Goal: Task Accomplishment & Management: Manage account settings

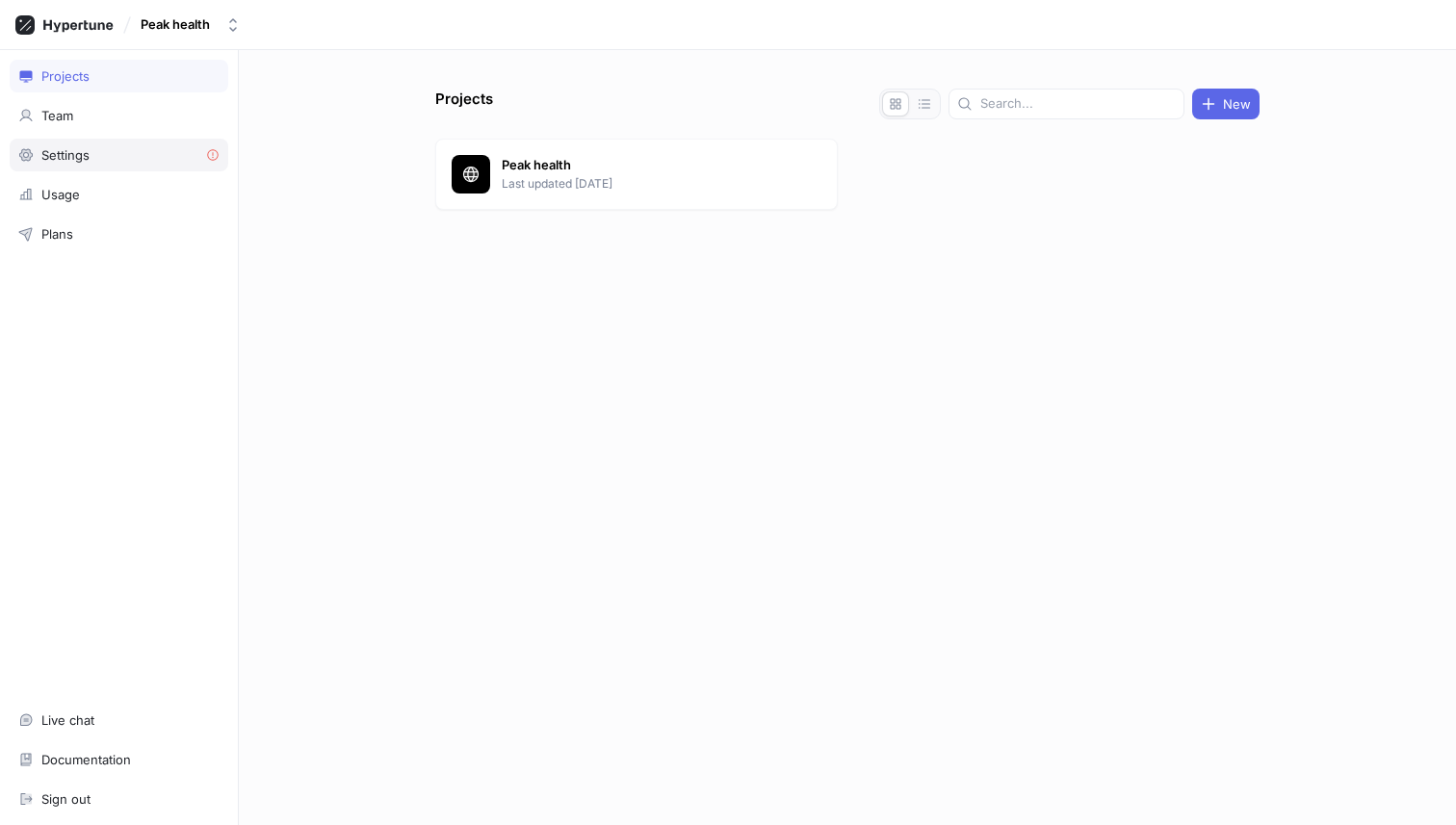
click at [139, 155] on div "Settings" at bounding box center [118, 154] width 201 height 15
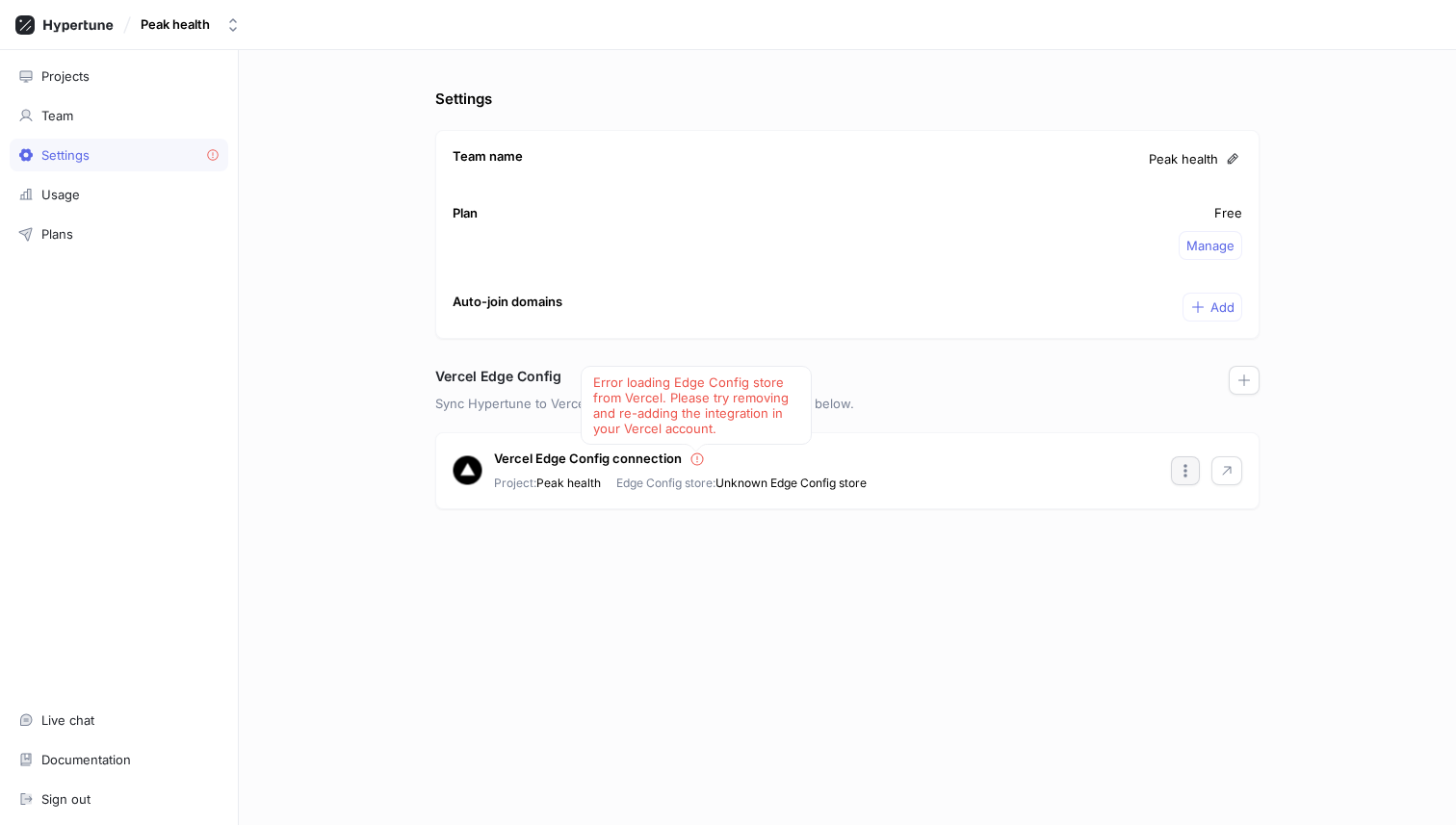
click at [1191, 471] on icon "button" at bounding box center [1184, 470] width 15 height 15
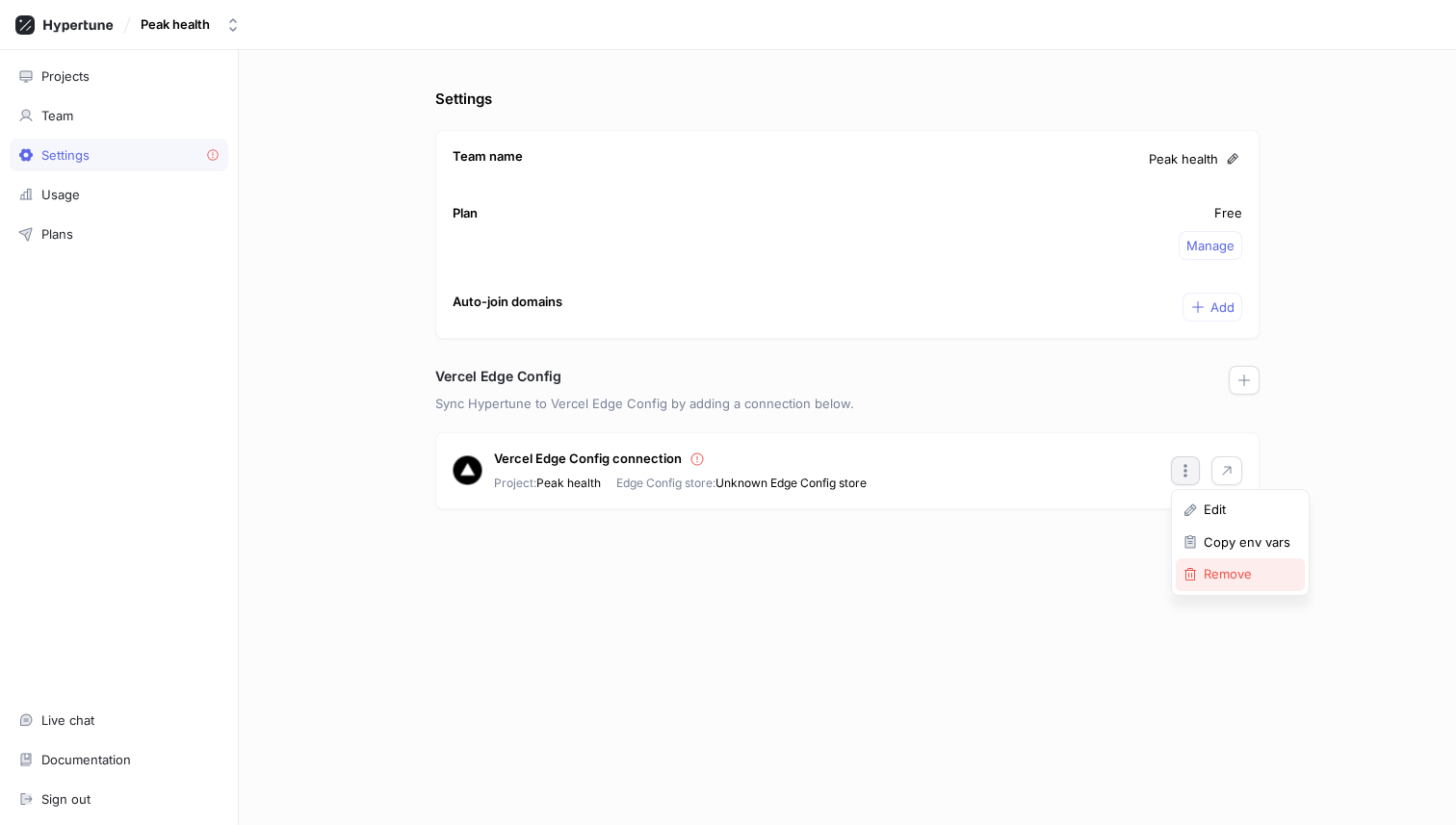
click at [1215, 581] on p "Remove" at bounding box center [1227, 574] width 48 height 19
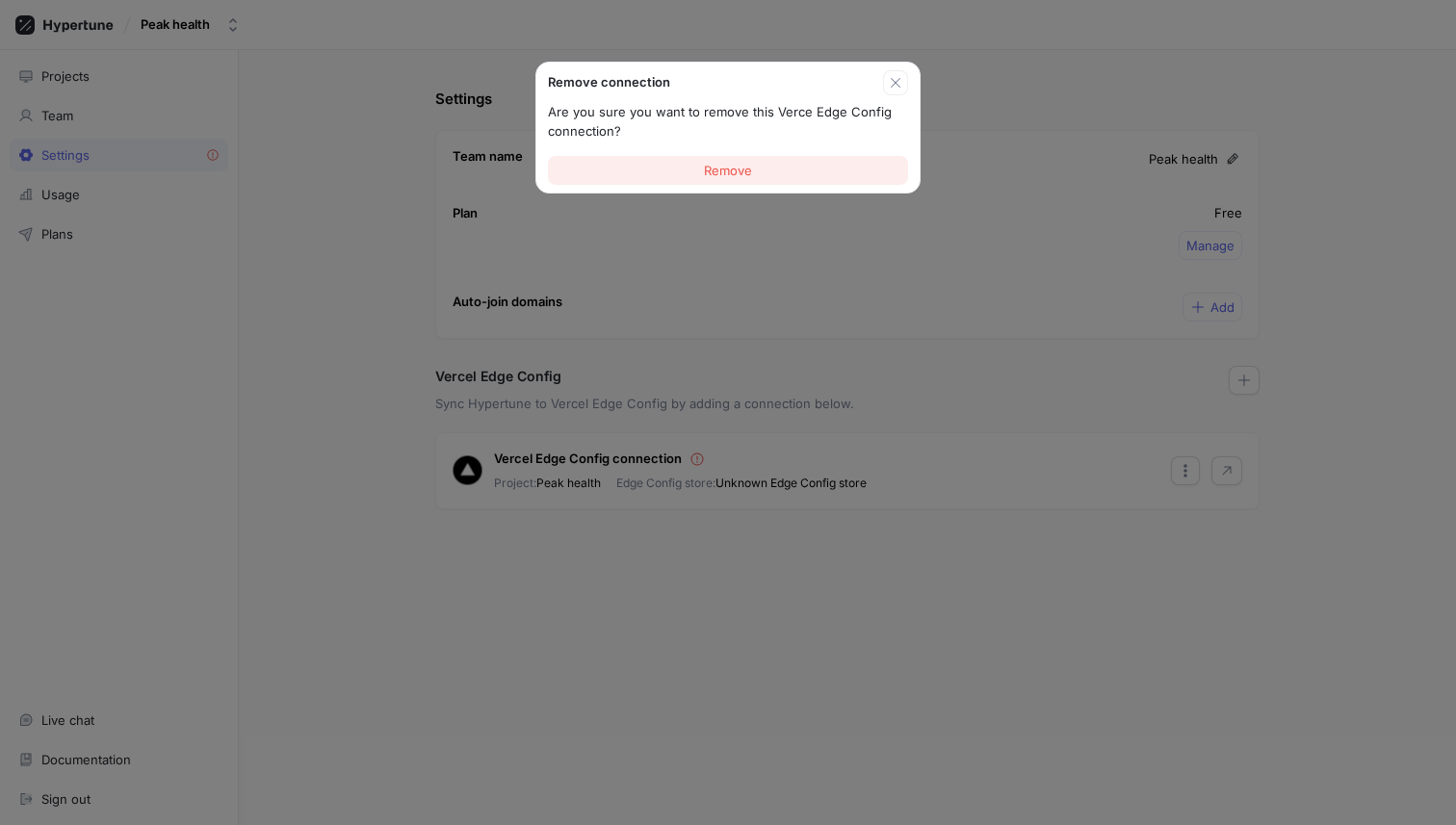
click at [754, 160] on button "Remove" at bounding box center [728, 170] width 360 height 29
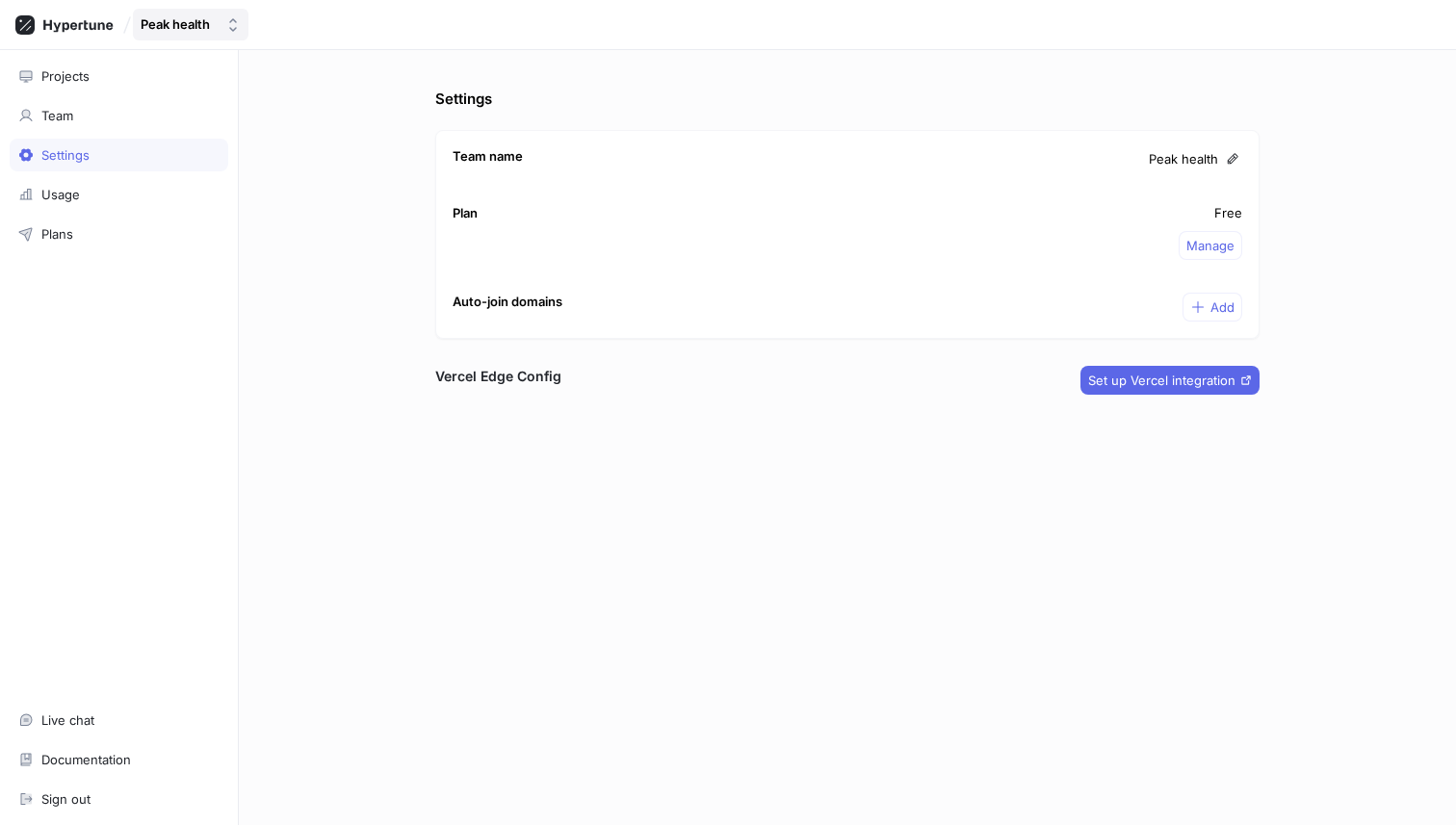
click at [221, 27] on button "Peak health" at bounding box center [191, 25] width 115 height 32
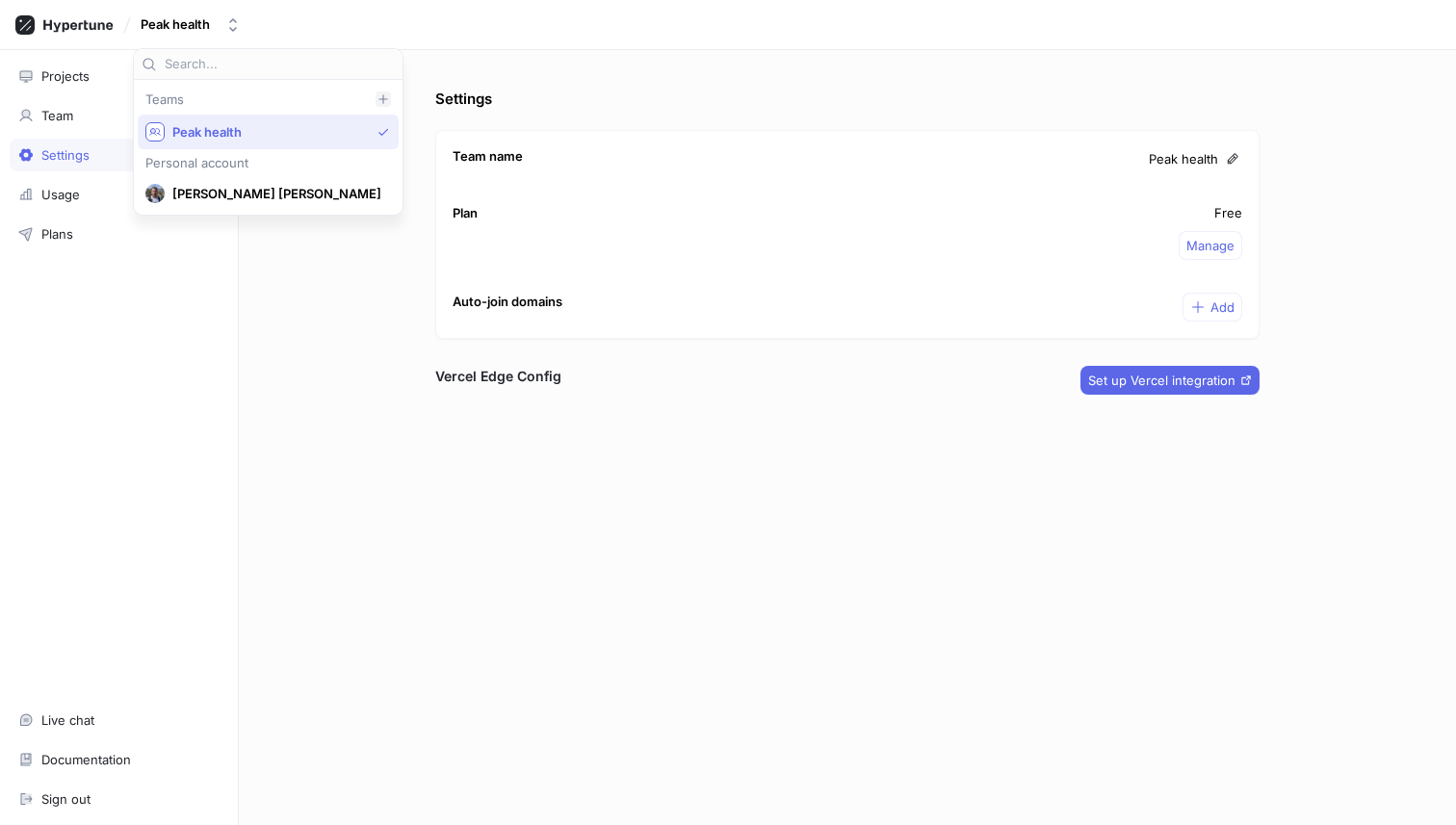
click at [378, 98] on icon at bounding box center [382, 99] width 9 height 9
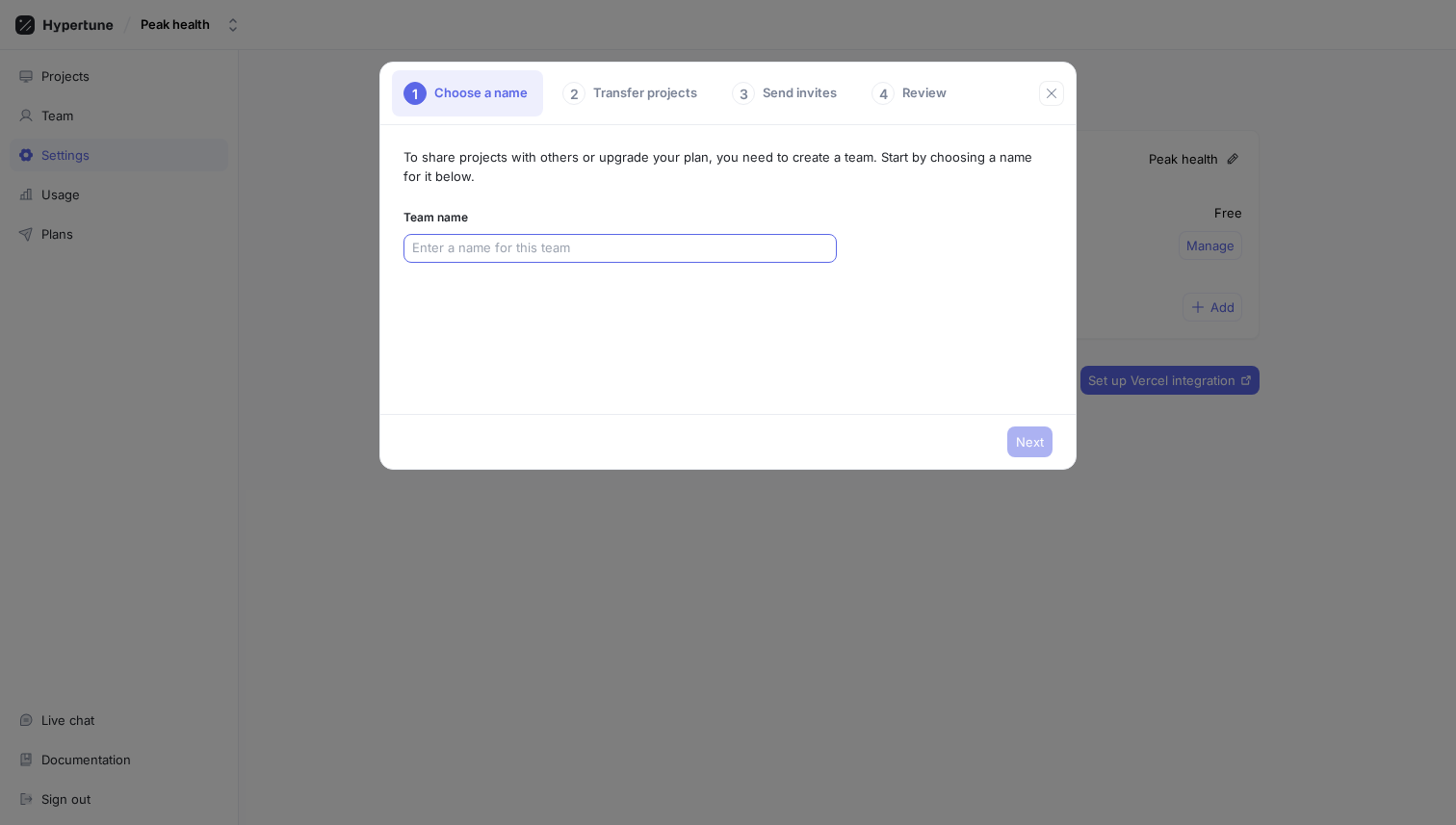
click at [566, 239] on input "text" at bounding box center [620, 248] width 416 height 19
type input "Peak health"
click at [1021, 446] on span "Next" at bounding box center [1030, 442] width 28 height 12
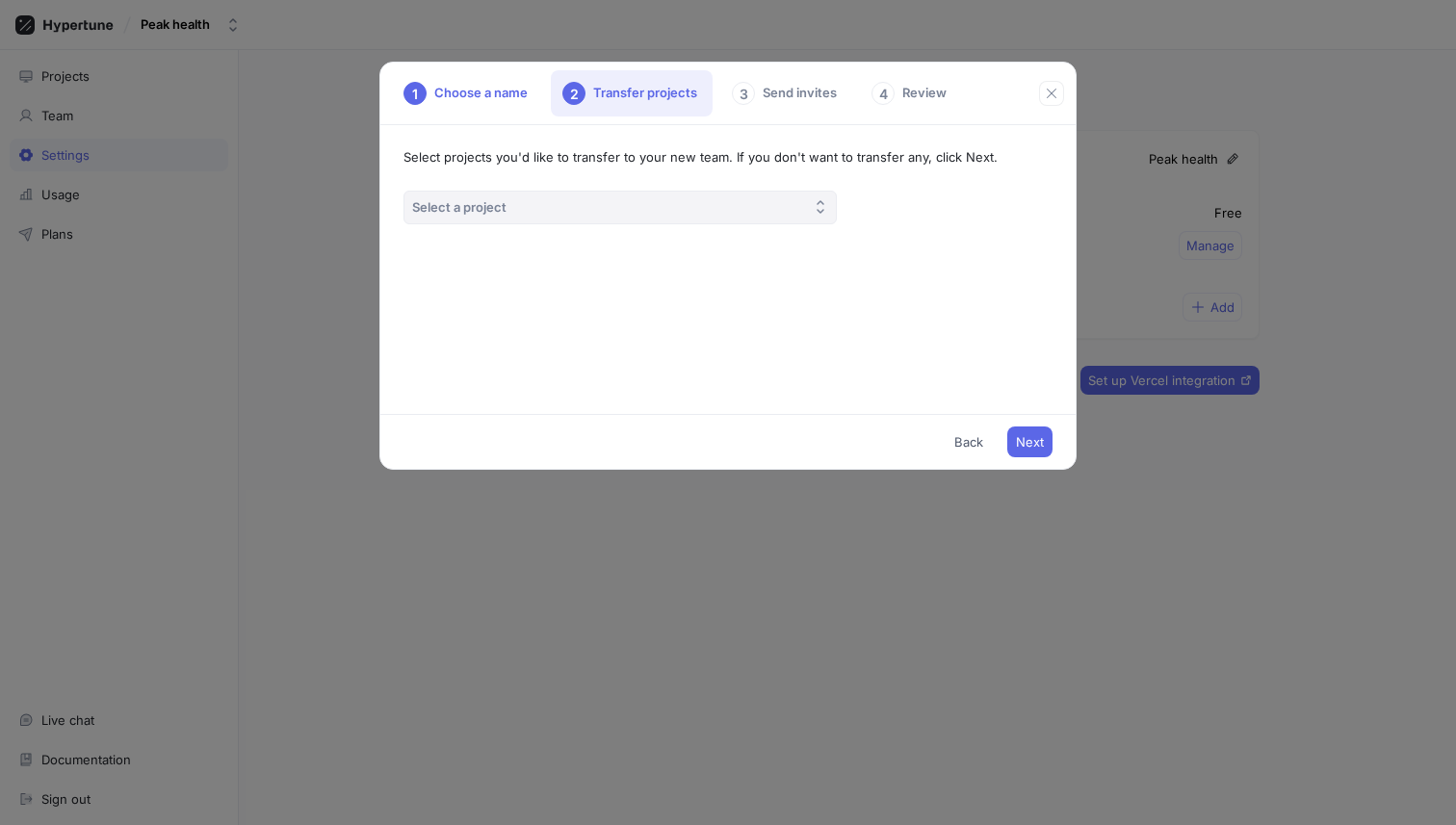
click at [623, 194] on button "Select a project" at bounding box center [619, 208] width 433 height 34
click at [595, 176] on div "Select projects you'd like to transfer to your new team. If you don't want to t…" at bounding box center [727, 270] width 694 height 289
click at [968, 445] on span "Back" at bounding box center [968, 442] width 29 height 12
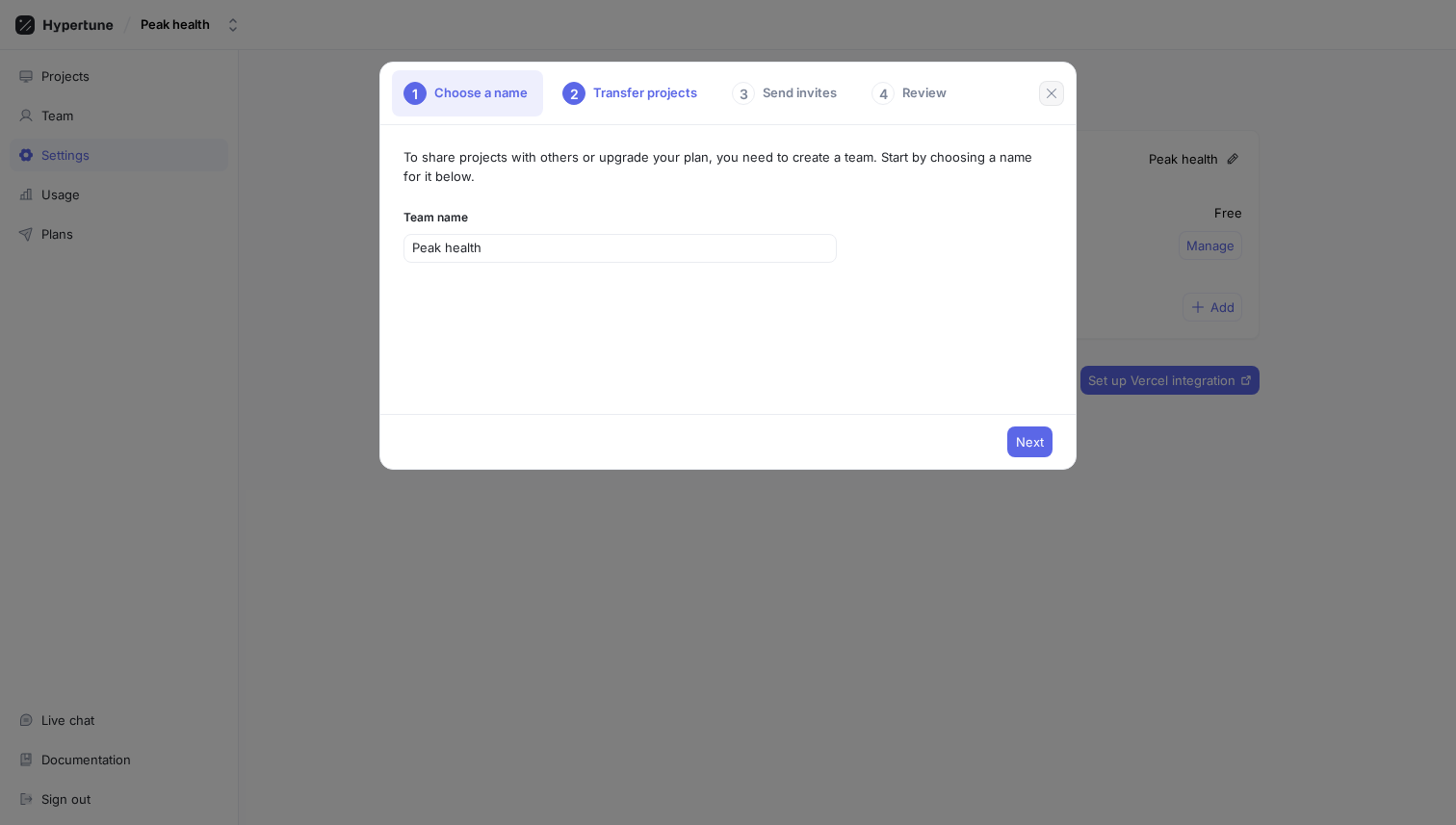
click at [1052, 103] on button "button" at bounding box center [1051, 93] width 25 height 25
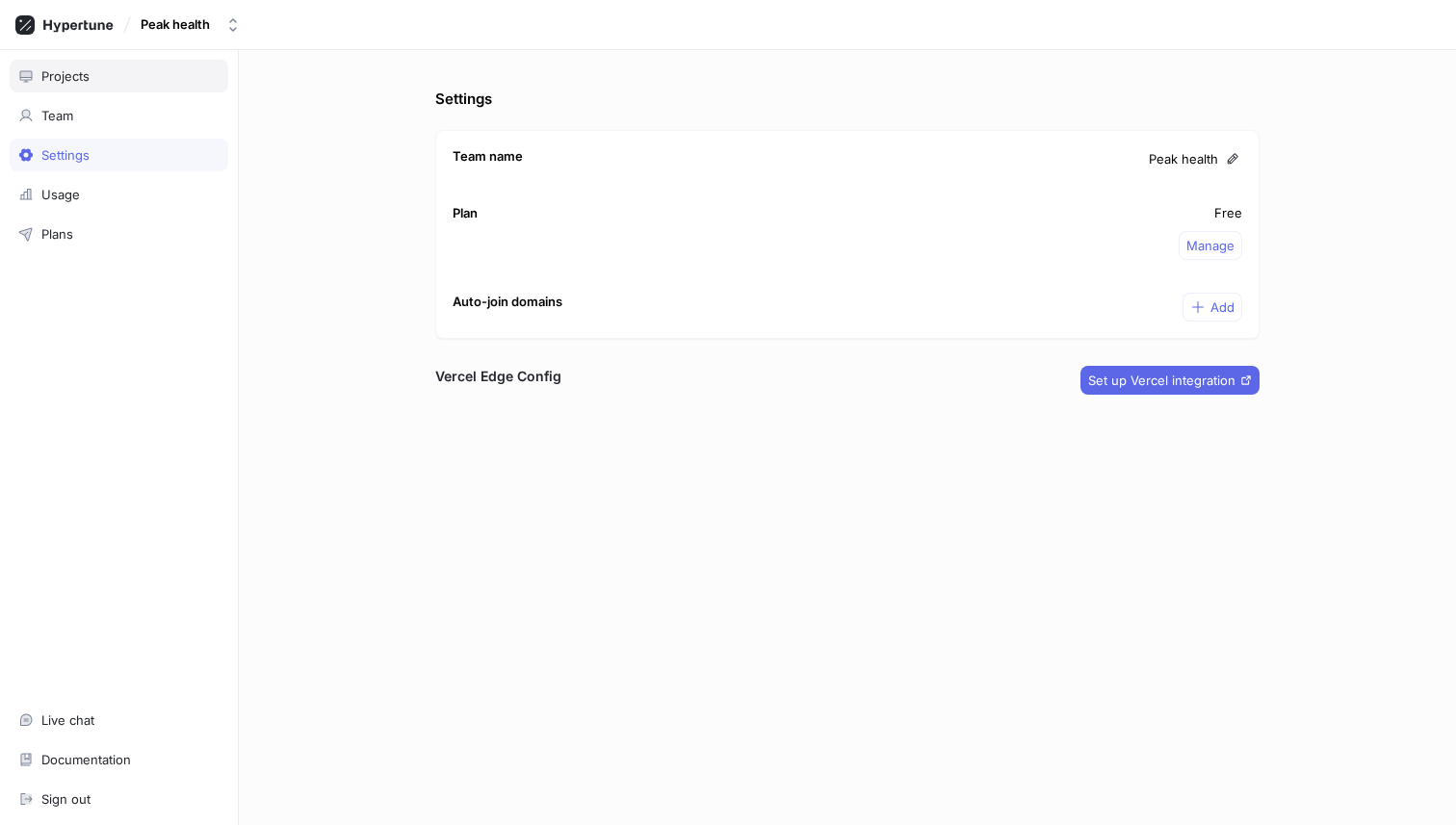
click at [114, 67] on div "Projects" at bounding box center [119, 76] width 219 height 33
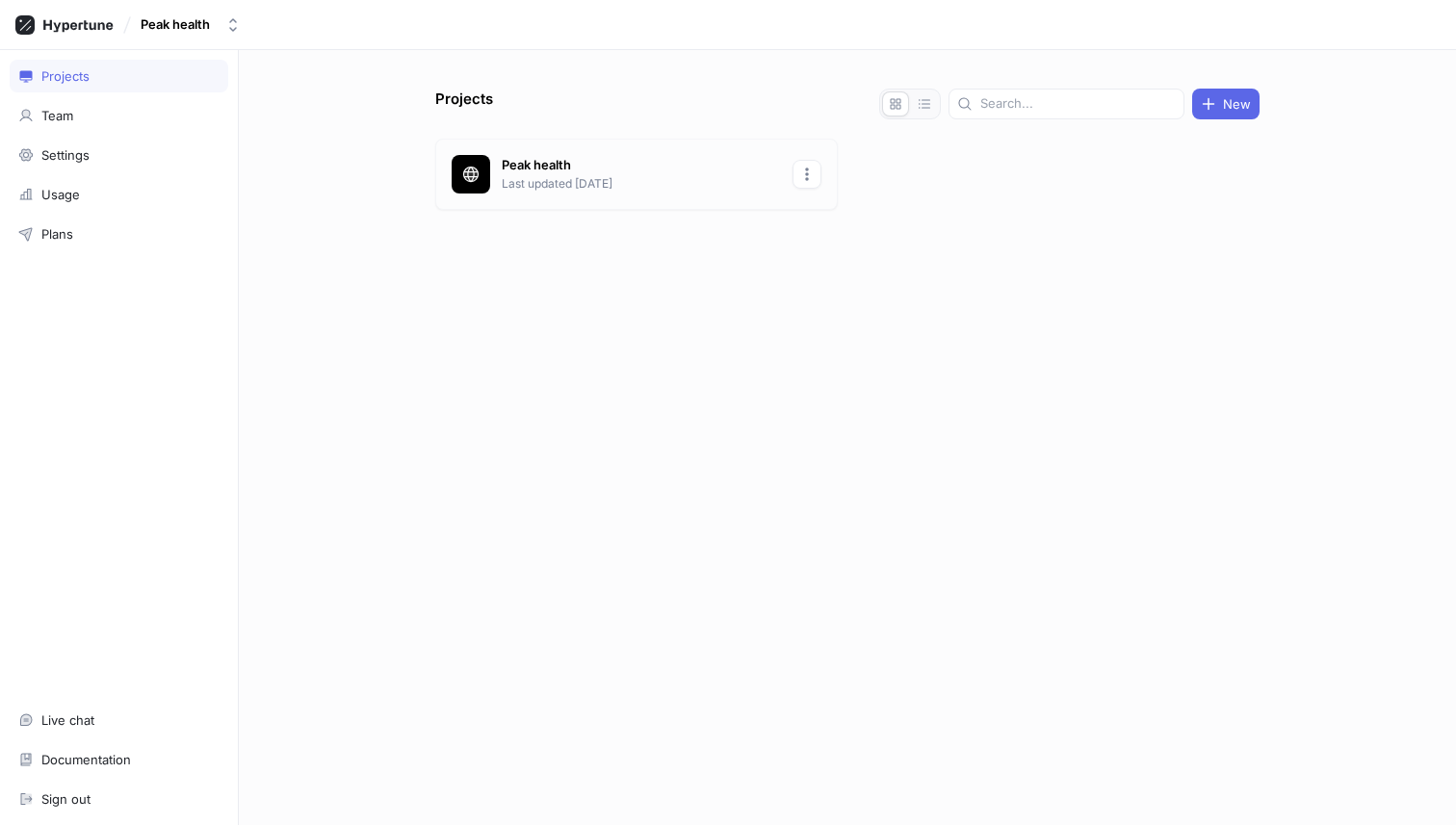
click at [802, 173] on icon "button" at bounding box center [806, 173] width 15 height 15
click at [851, 274] on p "Delete" at bounding box center [844, 278] width 39 height 19
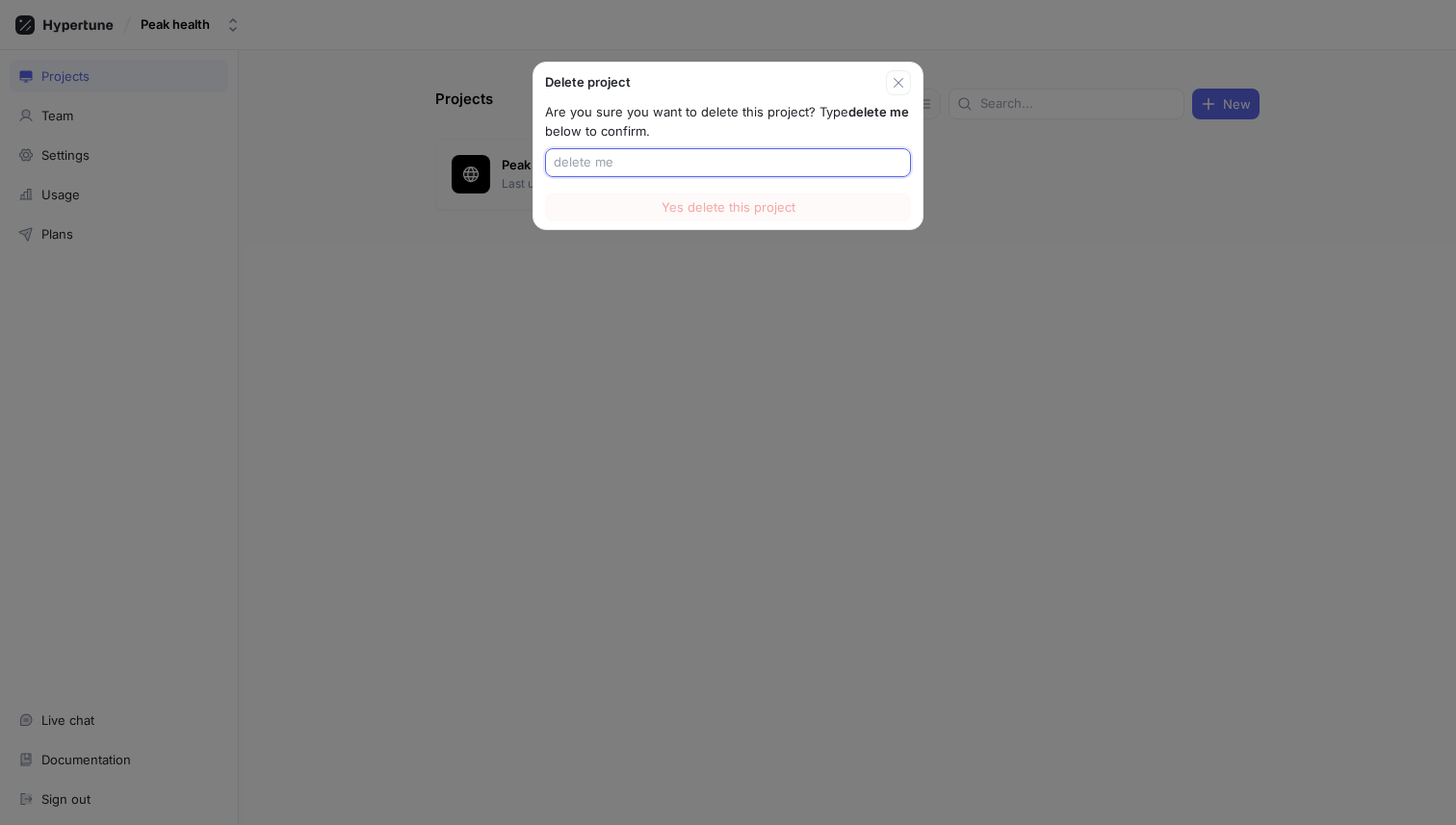
click at [672, 169] on input "text" at bounding box center [728, 162] width 348 height 19
type input "delete me"
click at [758, 208] on span "Yes delete this project" at bounding box center [728, 207] width 133 height 12
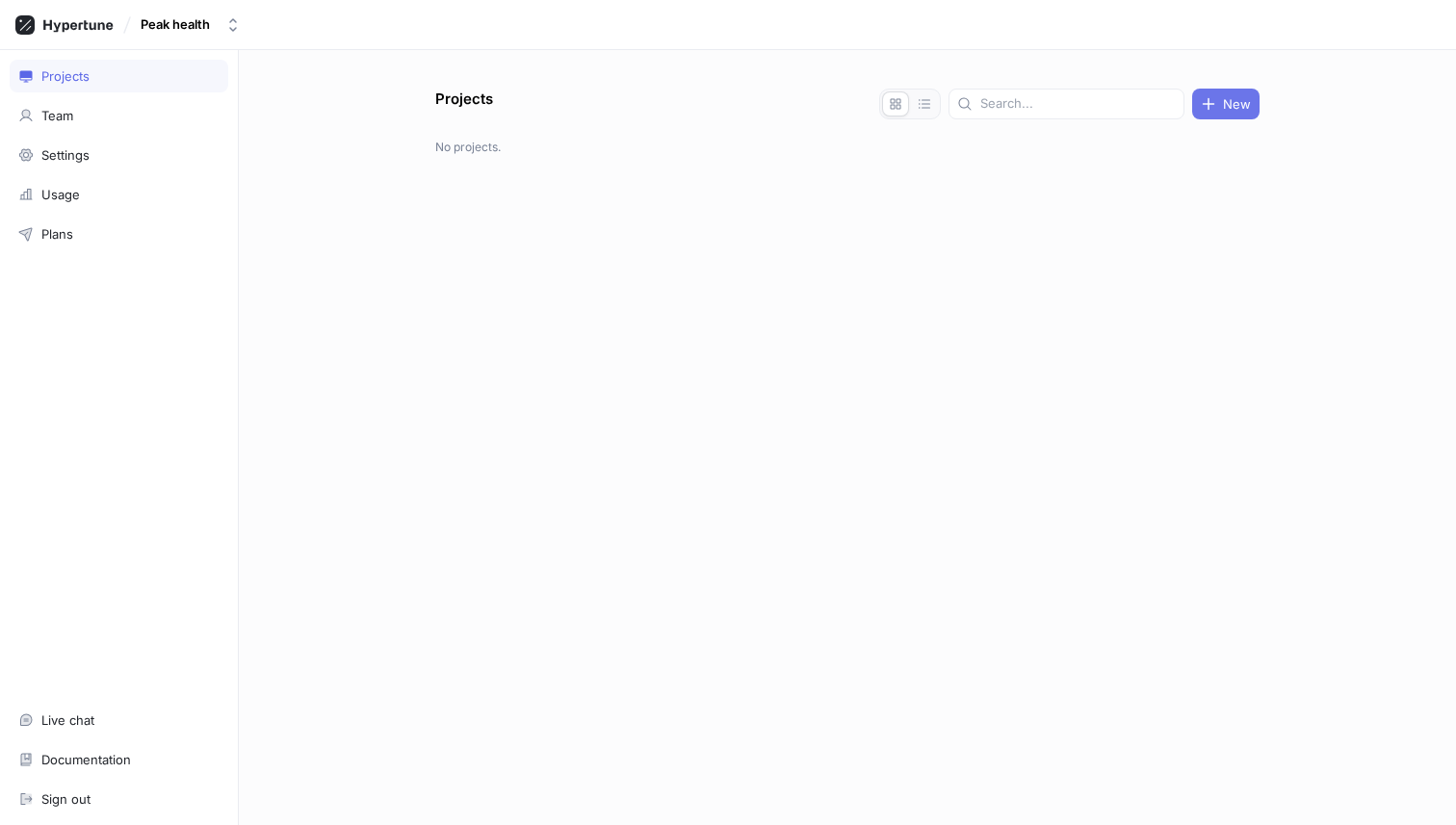
click at [1223, 111] on button "New" at bounding box center [1226, 103] width 68 height 31
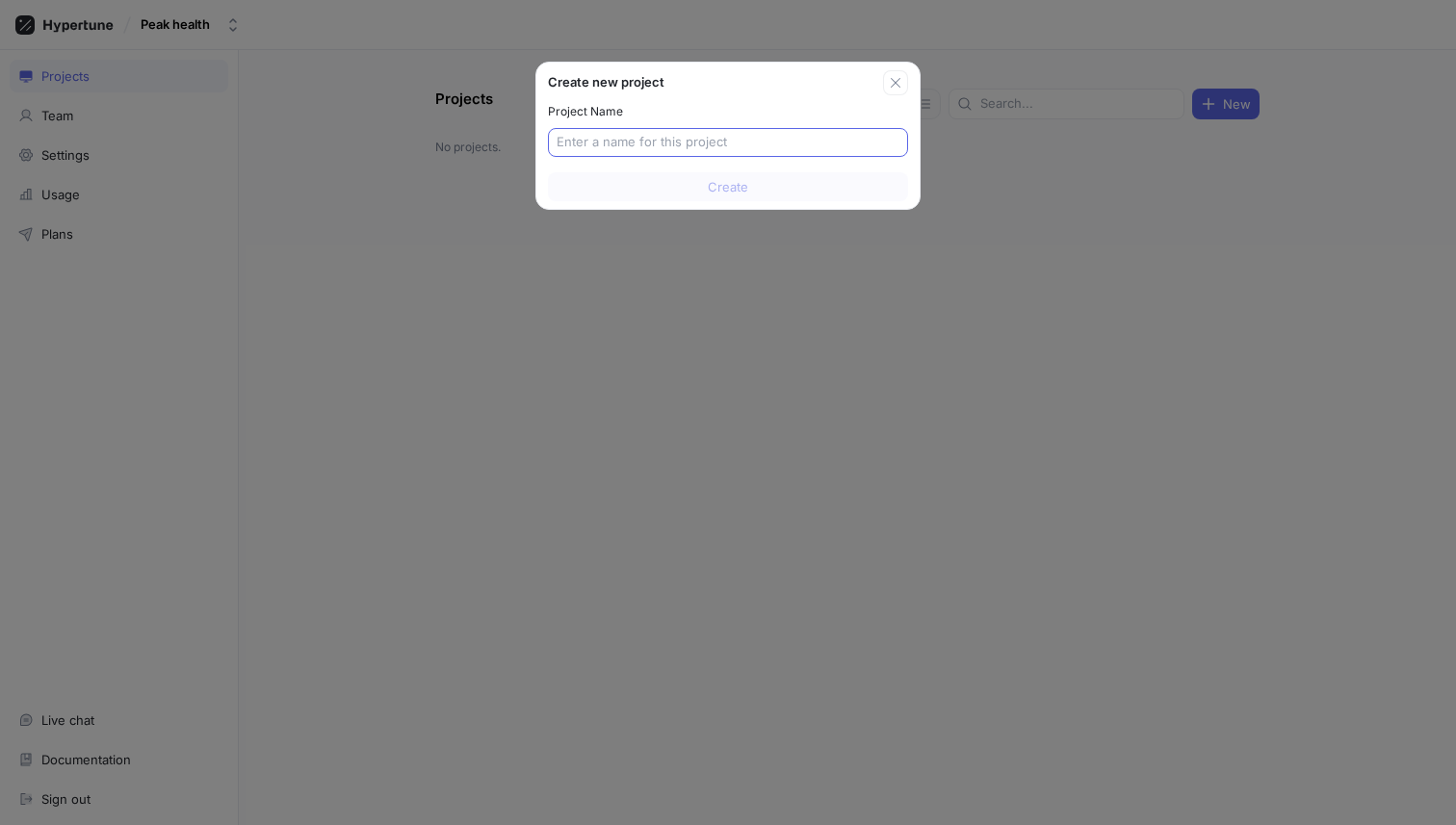
click at [772, 143] on input "text" at bounding box center [728, 142] width 342 height 19
click at [751, 133] on input "text" at bounding box center [728, 142] width 342 height 19
click at [730, 149] on input "text" at bounding box center [728, 142] width 342 height 19
click at [898, 77] on icon "button" at bounding box center [895, 82] width 15 height 15
